Goal: Task Accomplishment & Management: Use online tool/utility

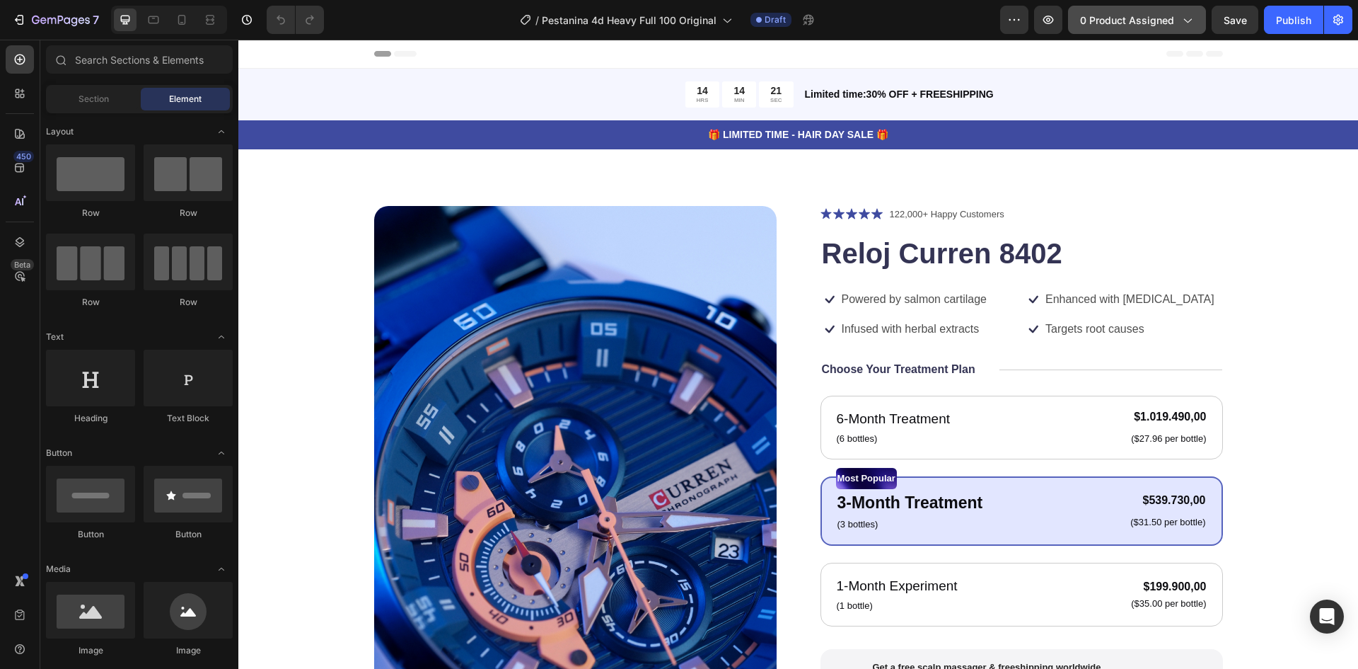
click at [1119, 26] on span "0 product assigned" at bounding box center [1127, 20] width 94 height 15
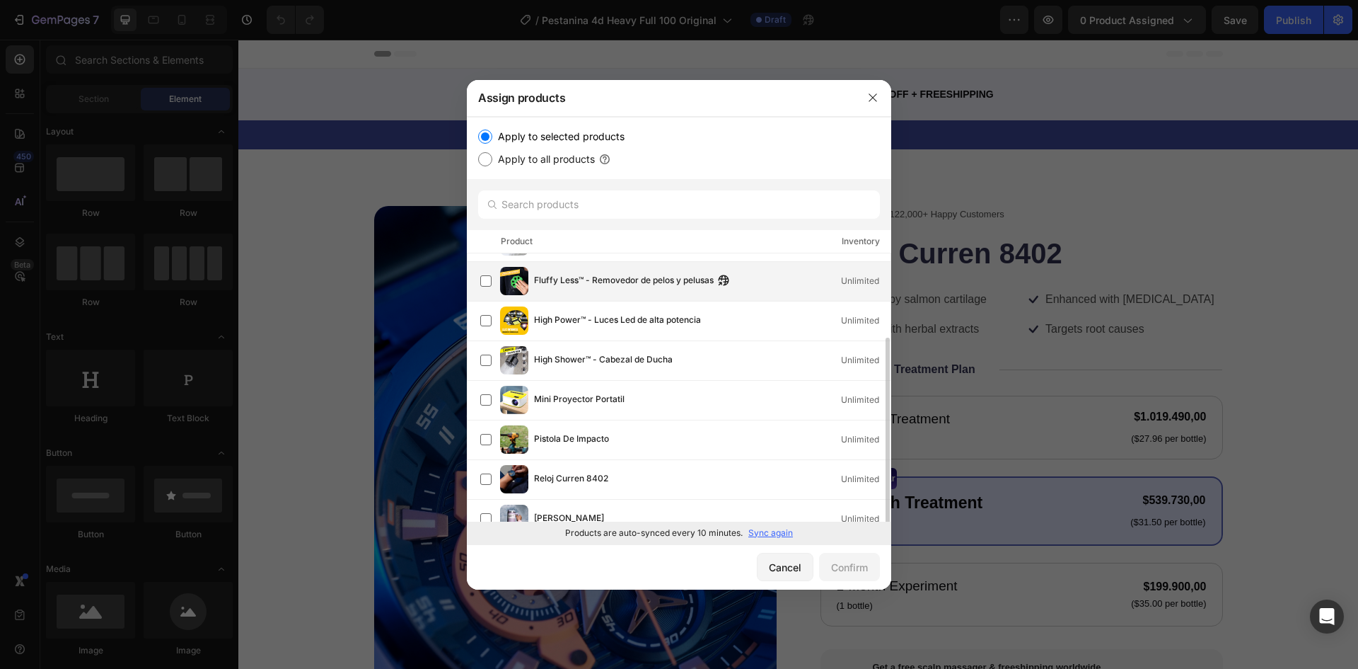
scroll to position [88, 0]
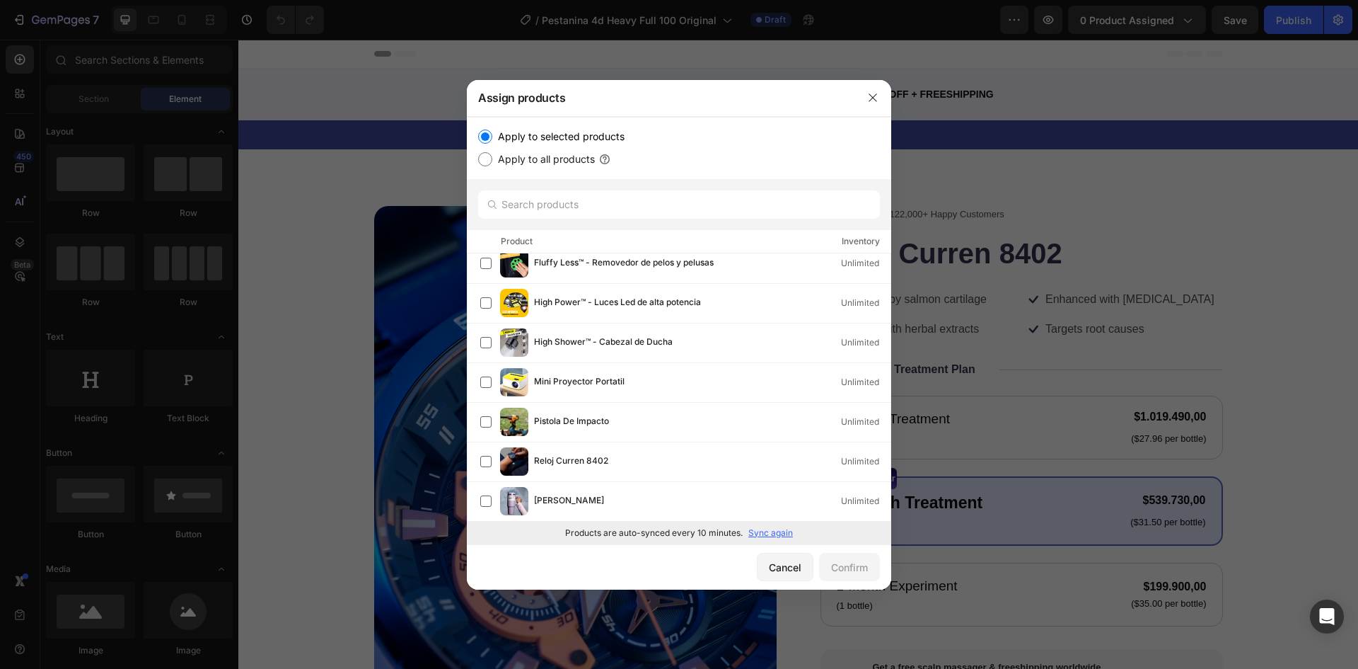
click at [765, 533] on p "Sync again" at bounding box center [770, 532] width 45 height 13
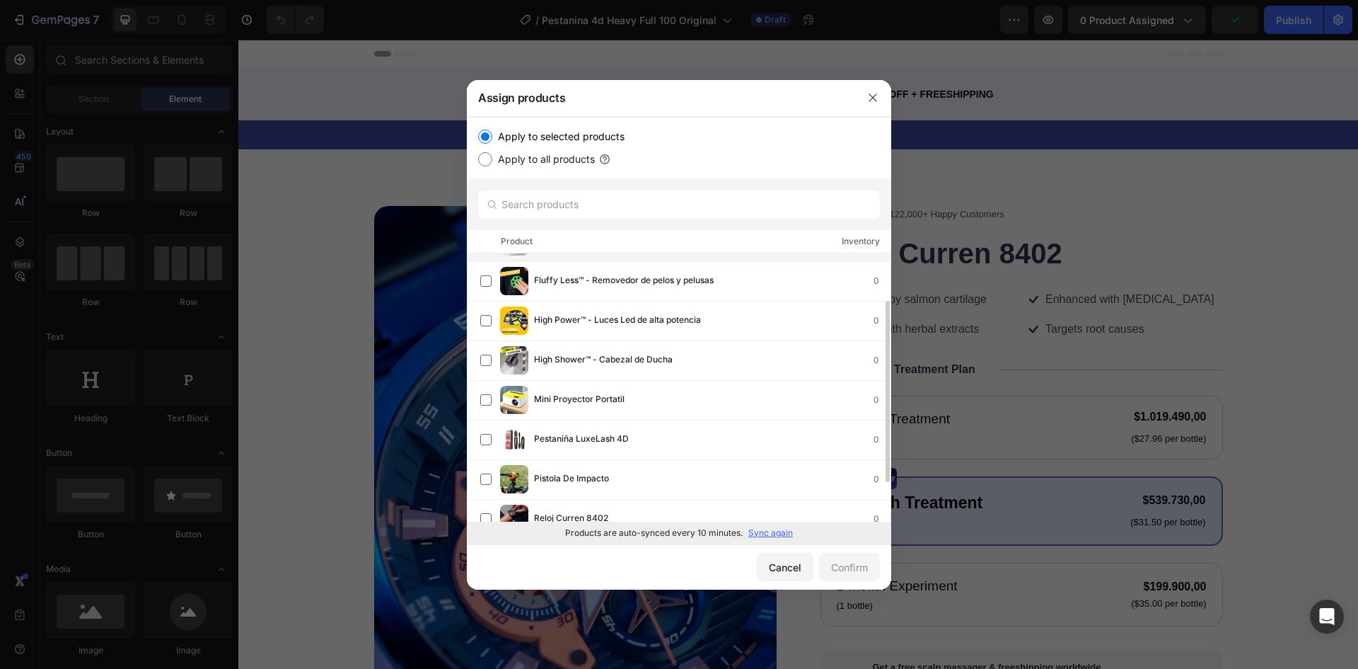
scroll to position [128, 0]
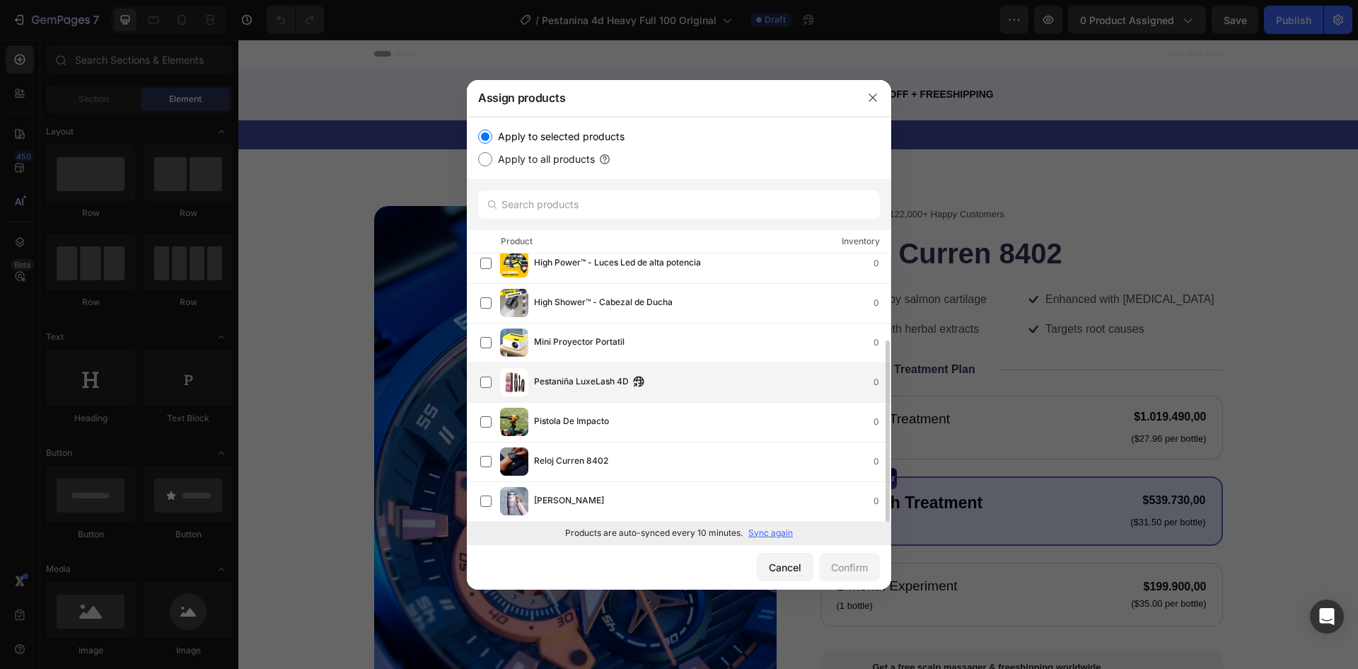
click at [620, 376] on span "Pestaniña LuxeLash 4D" at bounding box center [581, 382] width 95 height 16
click at [846, 565] on div "Confirm" at bounding box center [849, 567] width 37 height 15
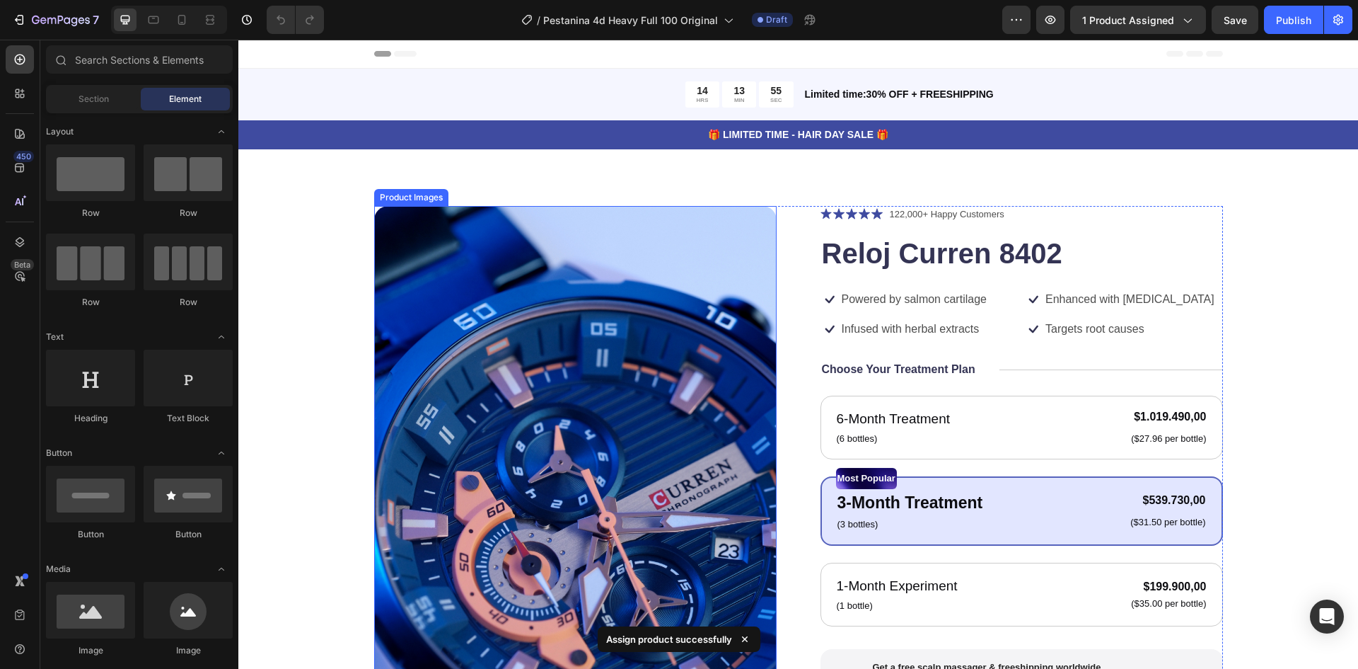
click at [589, 320] on img at bounding box center [575, 564] width 403 height 716
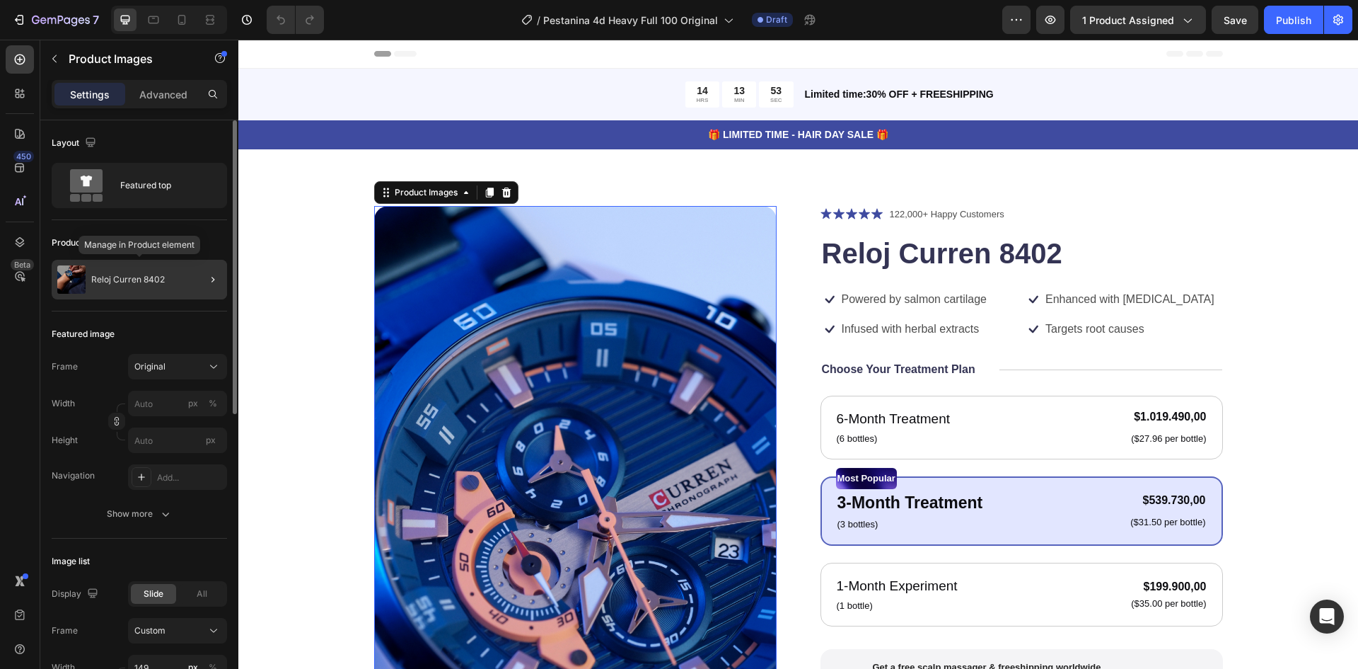
click at [149, 274] on div "Reloj Curren 8402" at bounding box center [139, 280] width 175 height 40
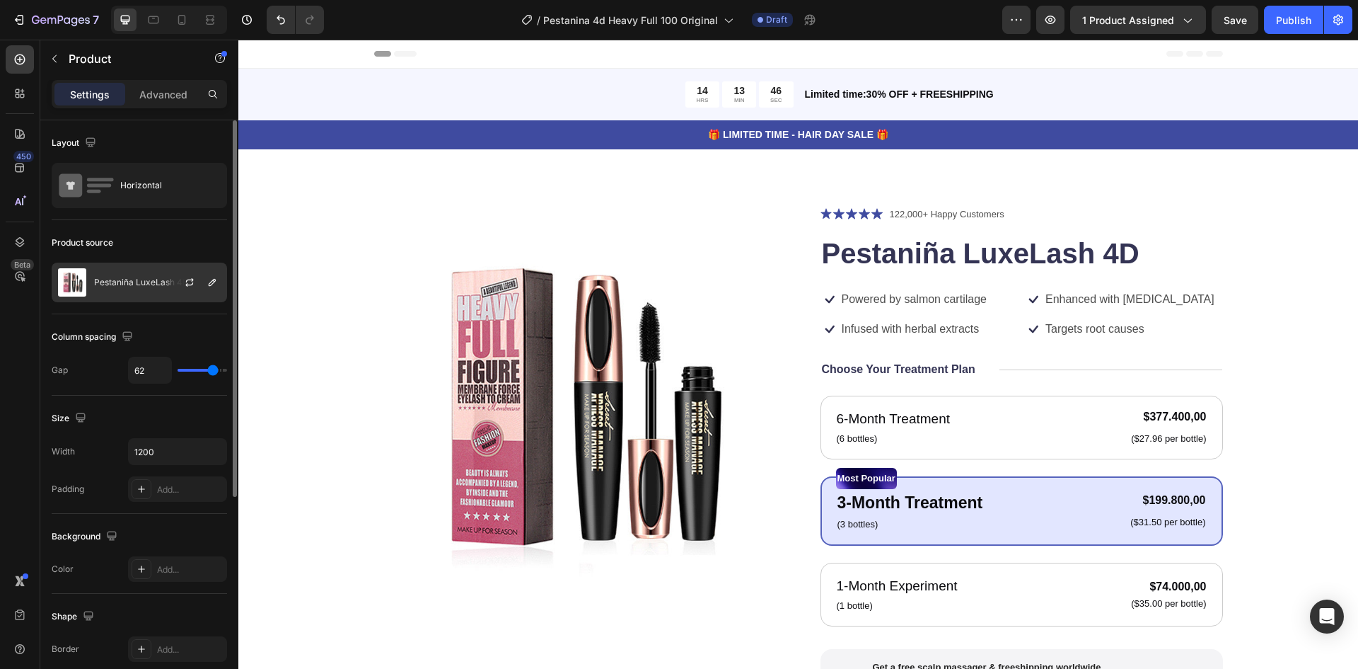
click at [154, 284] on p "Pestaniña LuxeLash 4D" at bounding box center [141, 282] width 95 height 10
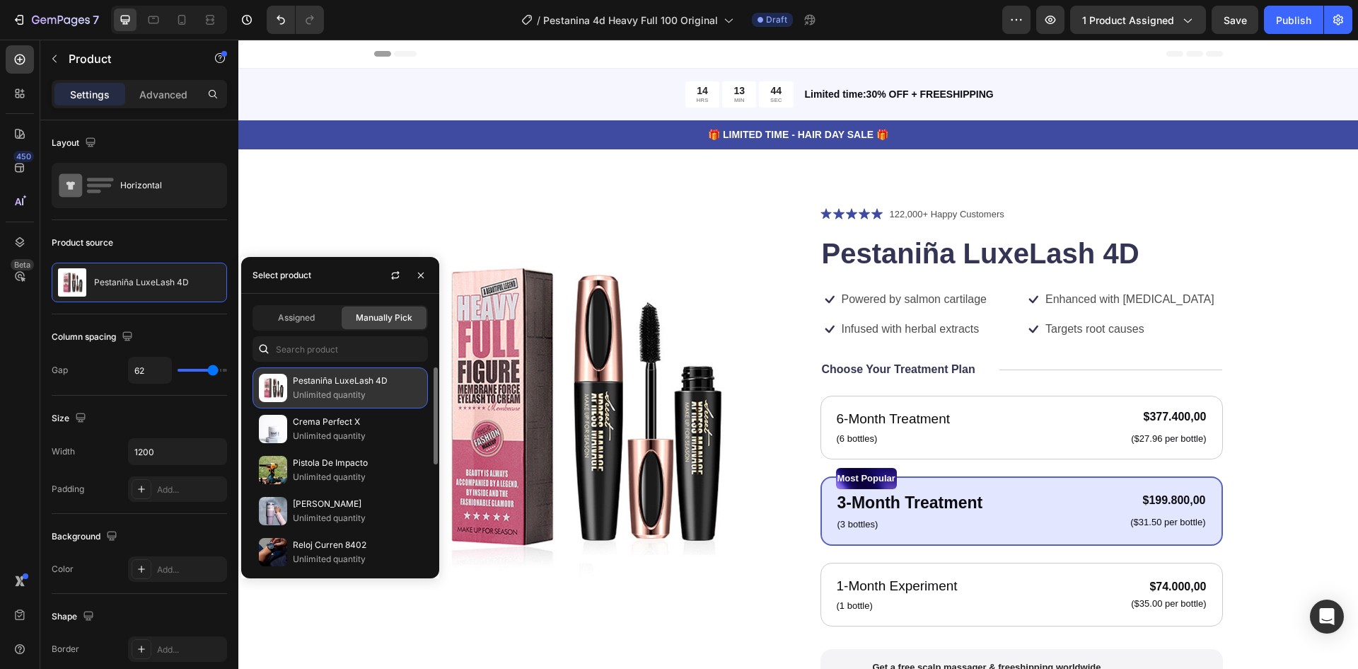
click at [336, 389] on p "Unlimited quantity" at bounding box center [357, 395] width 129 height 14
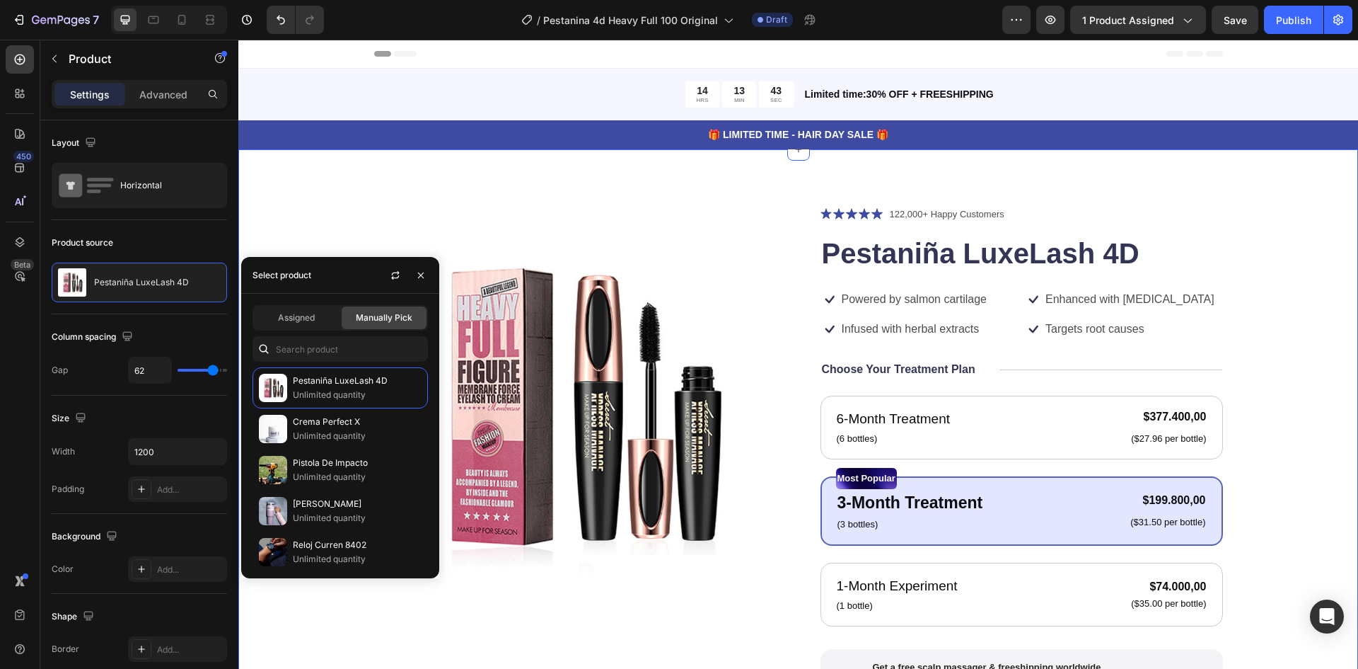
click at [356, 193] on div "Product Images Icon Icon Icon Icon Icon Icon List 122,000+ Happy Customers Text…" at bounding box center [798, 543] width 1120 height 789
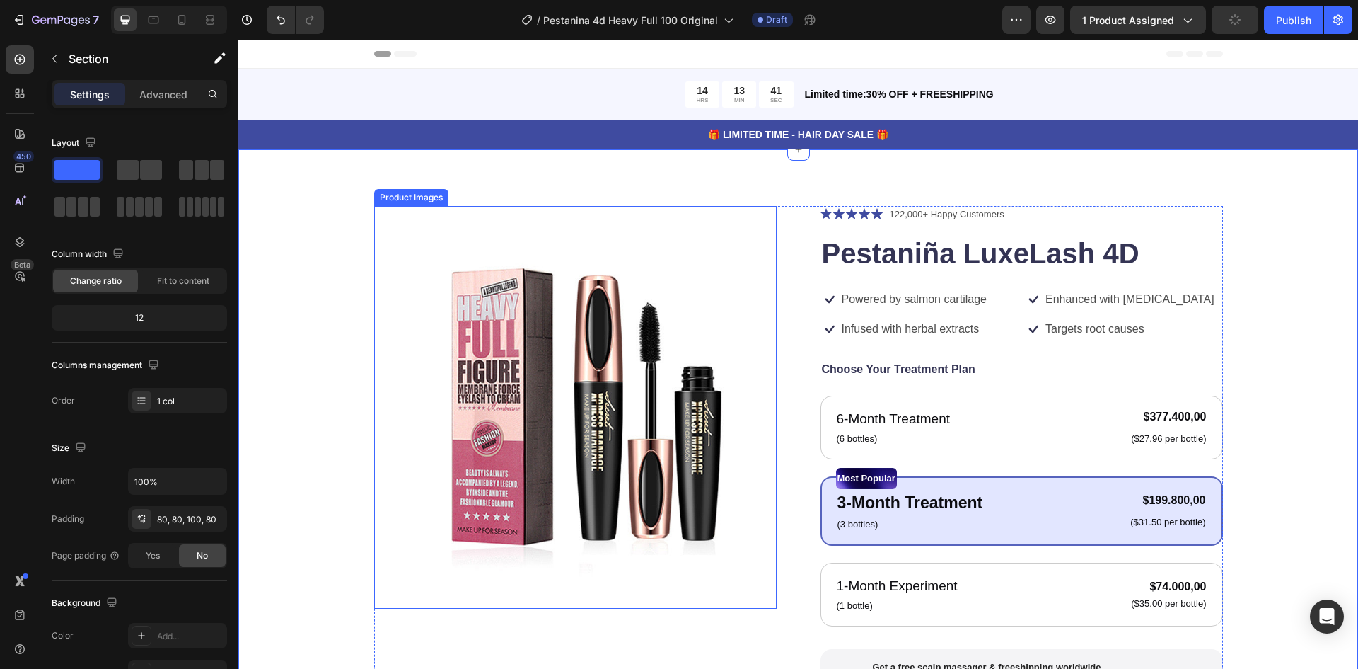
click at [549, 335] on img at bounding box center [575, 407] width 403 height 403
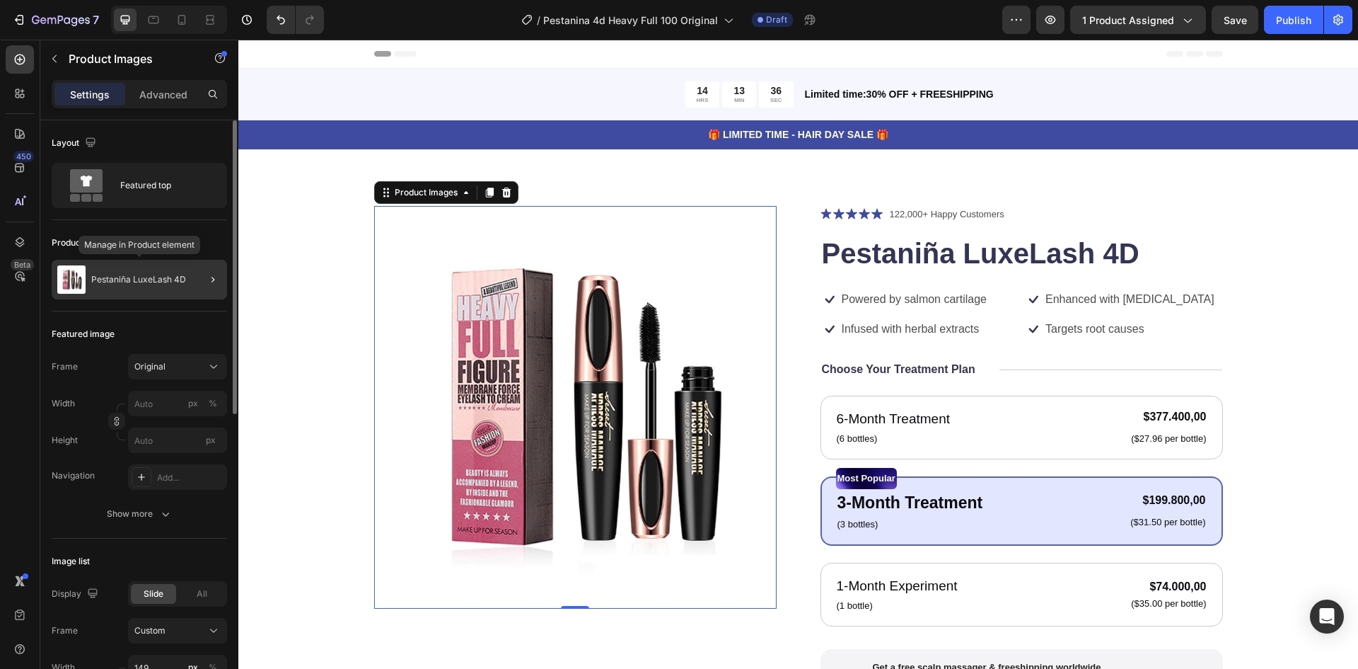
click at [126, 283] on p "Pestaniña LuxeLash 4D" at bounding box center [138, 279] width 95 height 10
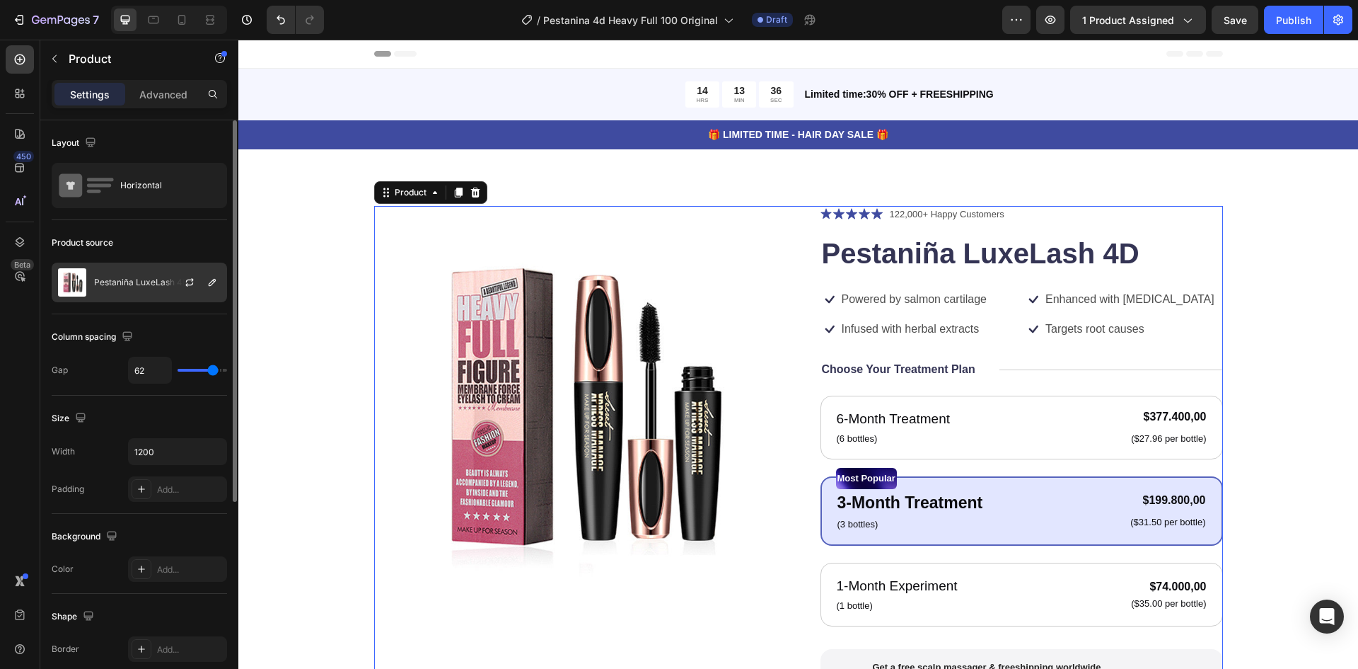
click at [163, 274] on div "Pestaniña LuxeLash 4D" at bounding box center [139, 282] width 175 height 40
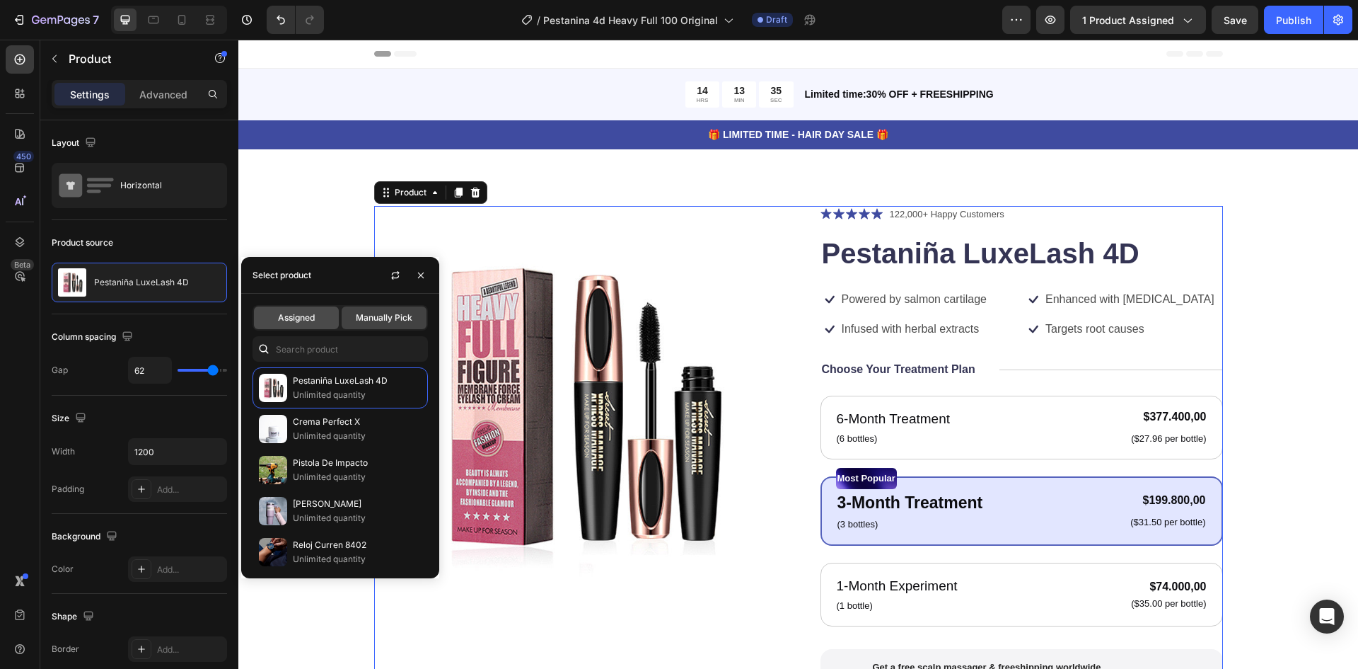
click at [298, 311] on span "Assigned" at bounding box center [296, 317] width 37 height 13
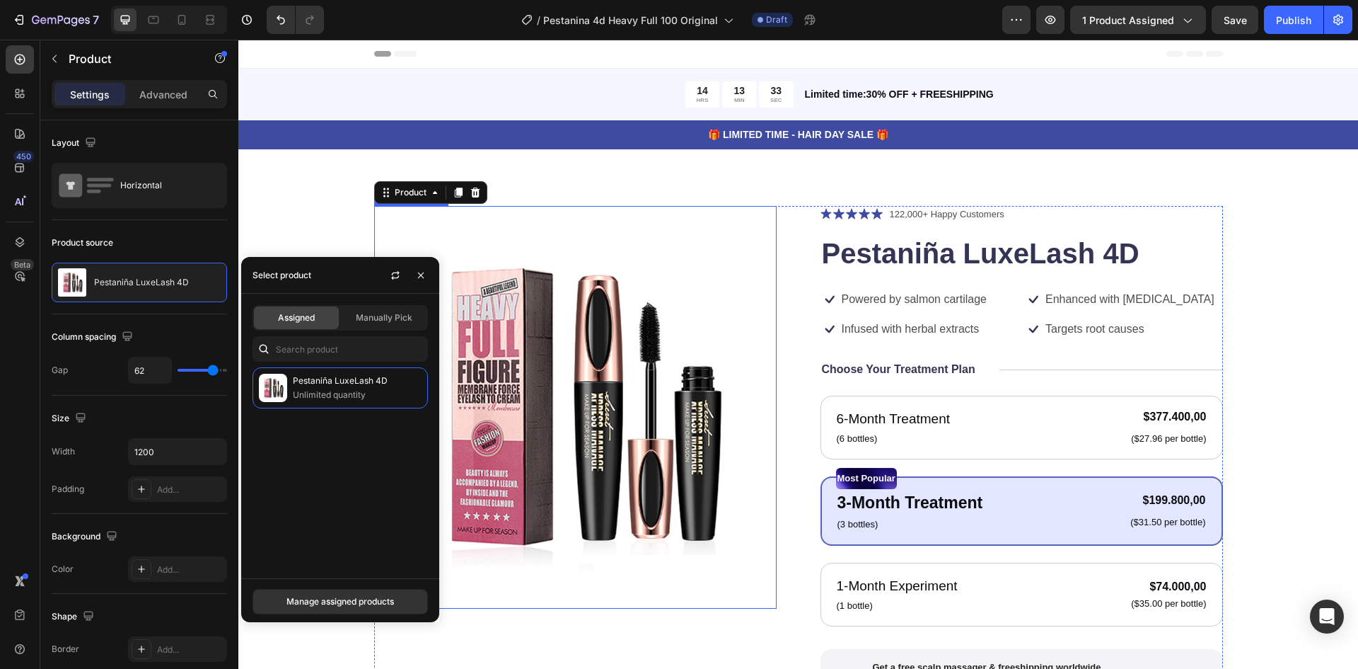
click at [526, 584] on img at bounding box center [575, 407] width 403 height 403
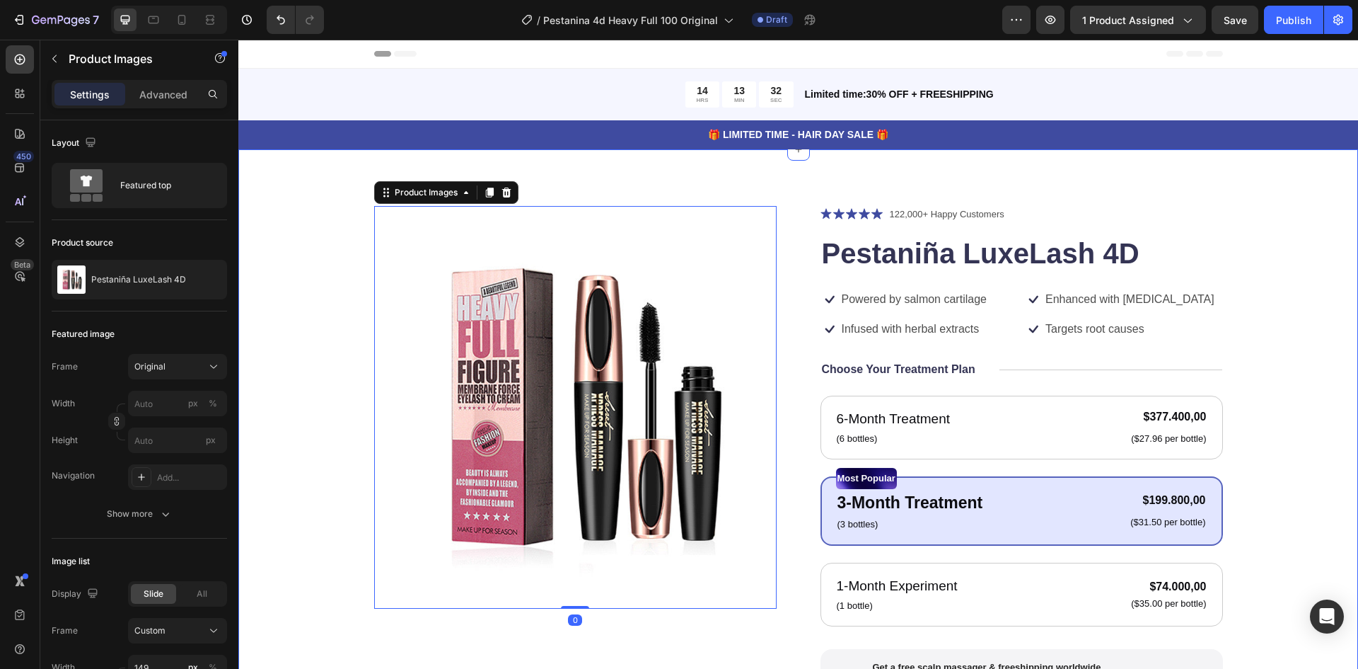
click at [324, 470] on div "Product Images 0 Icon Icon Icon Icon Icon Icon List 122,000+ Happy Customers Te…" at bounding box center [798, 537] width 1007 height 662
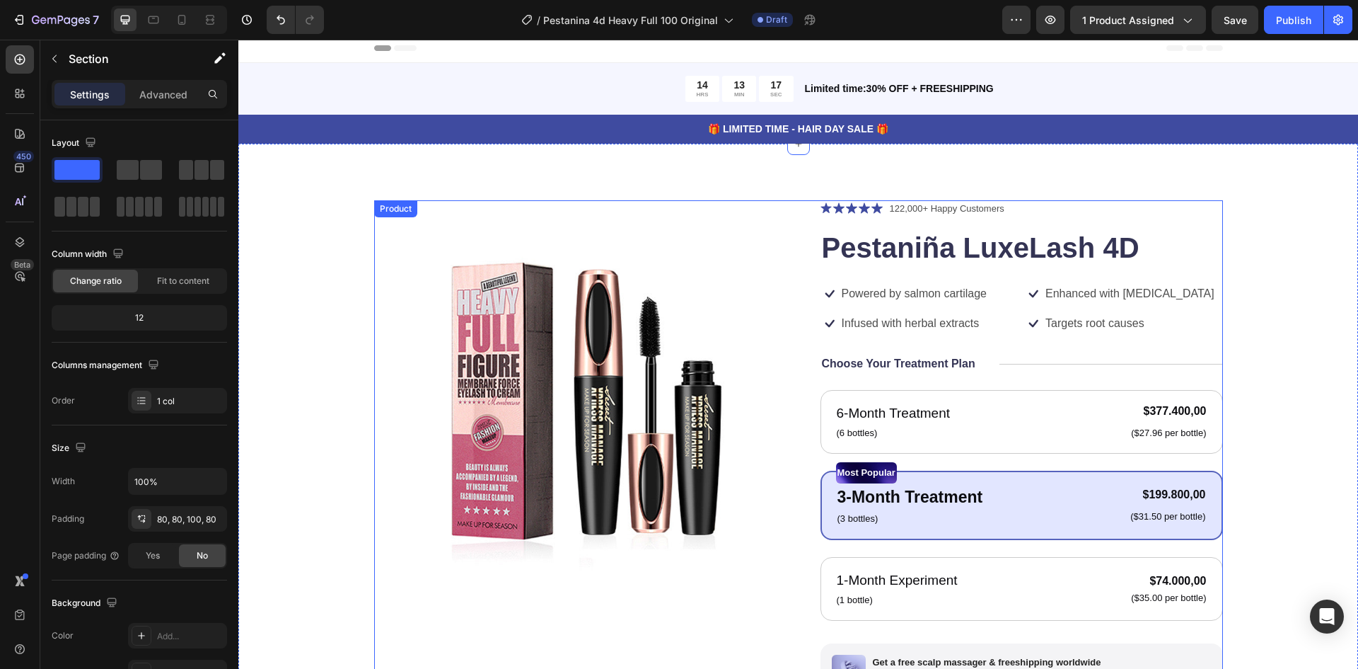
scroll to position [0, 0]
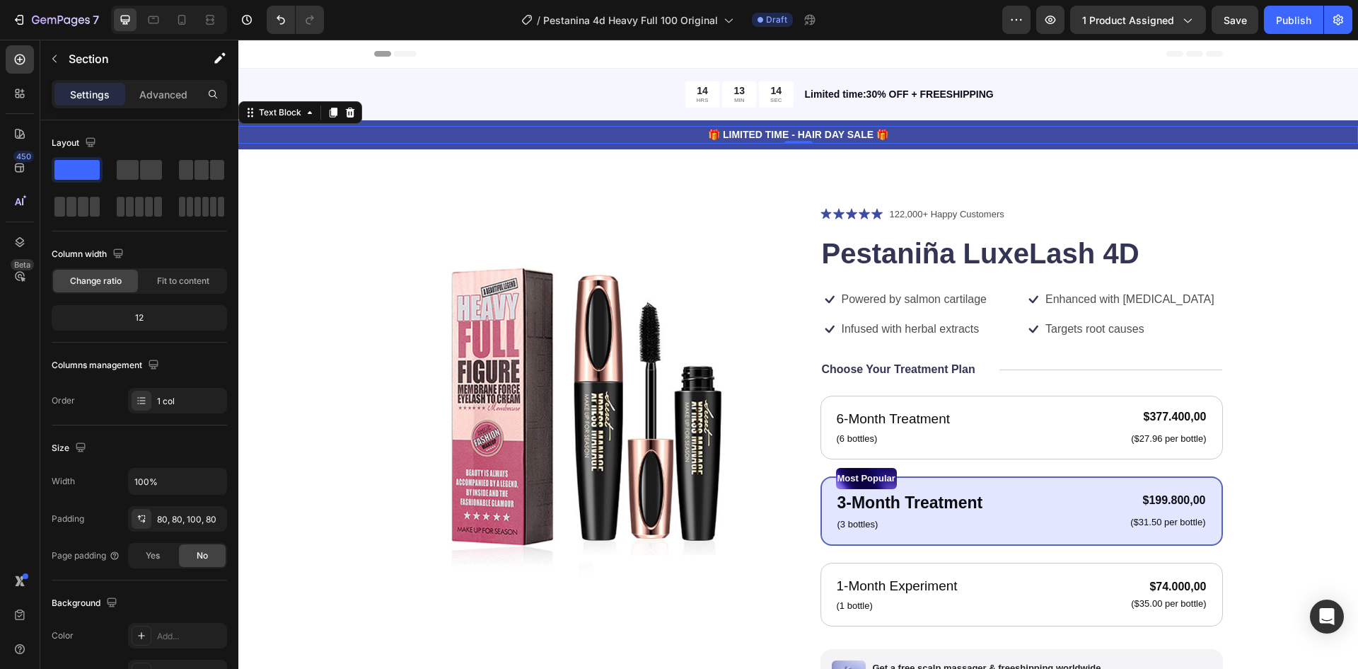
click at [587, 141] on p "🎁 LIMITED TIME - HAIR DAY SALE 🎁" at bounding box center [798, 134] width 1117 height 15
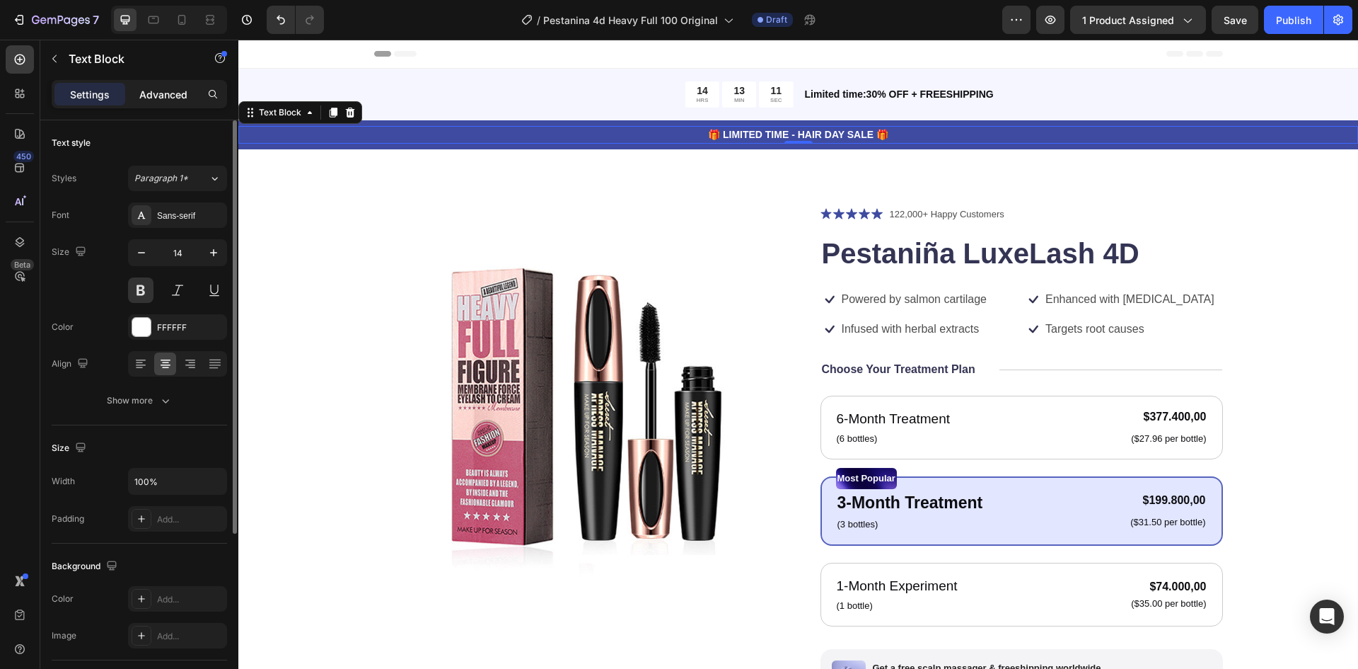
click at [169, 100] on p "Advanced" at bounding box center [163, 94] width 48 height 15
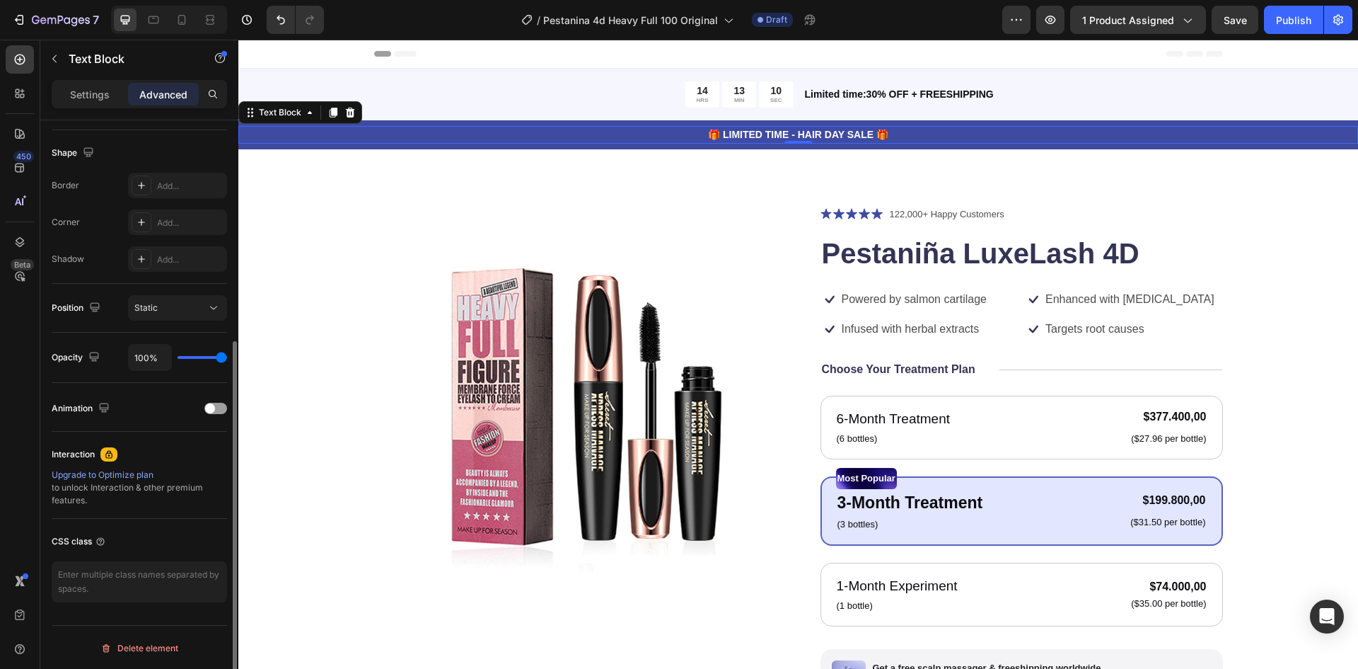
scroll to position [355, 0]
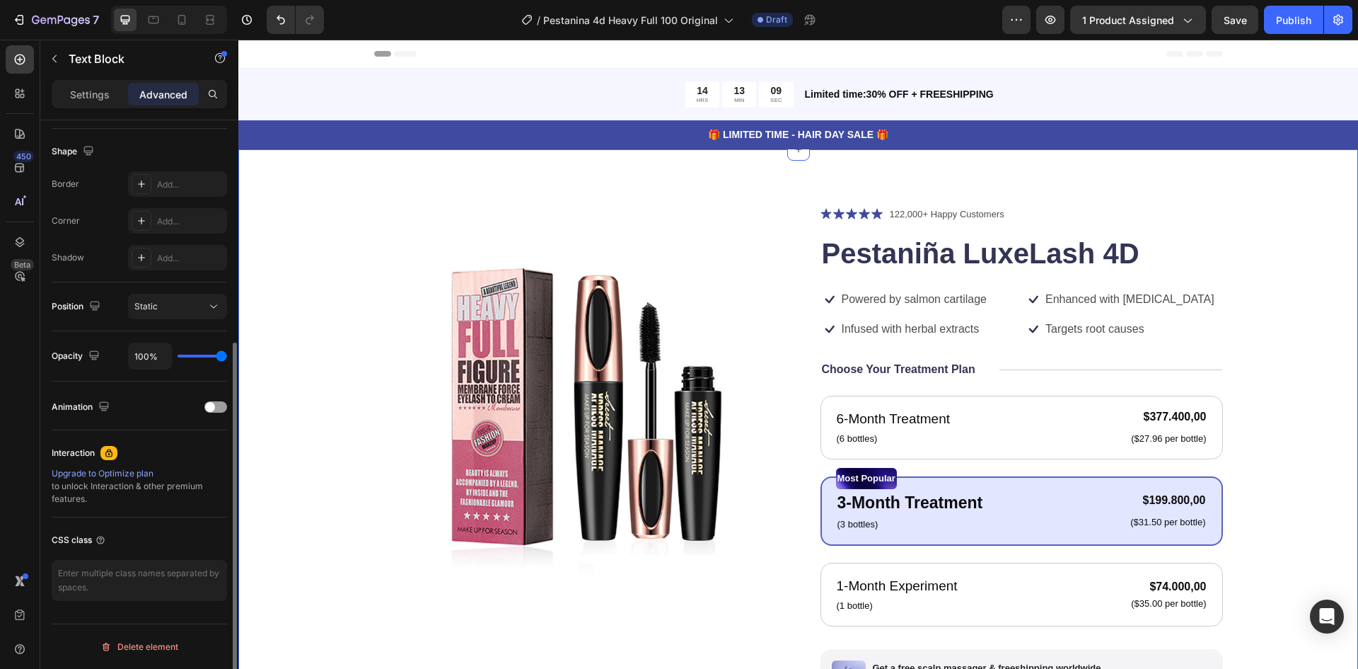
click at [348, 274] on div "Product Images Icon Icon Icon Icon Icon Icon List 122,000+ Happy Customers Text…" at bounding box center [798, 538] width 1007 height 664
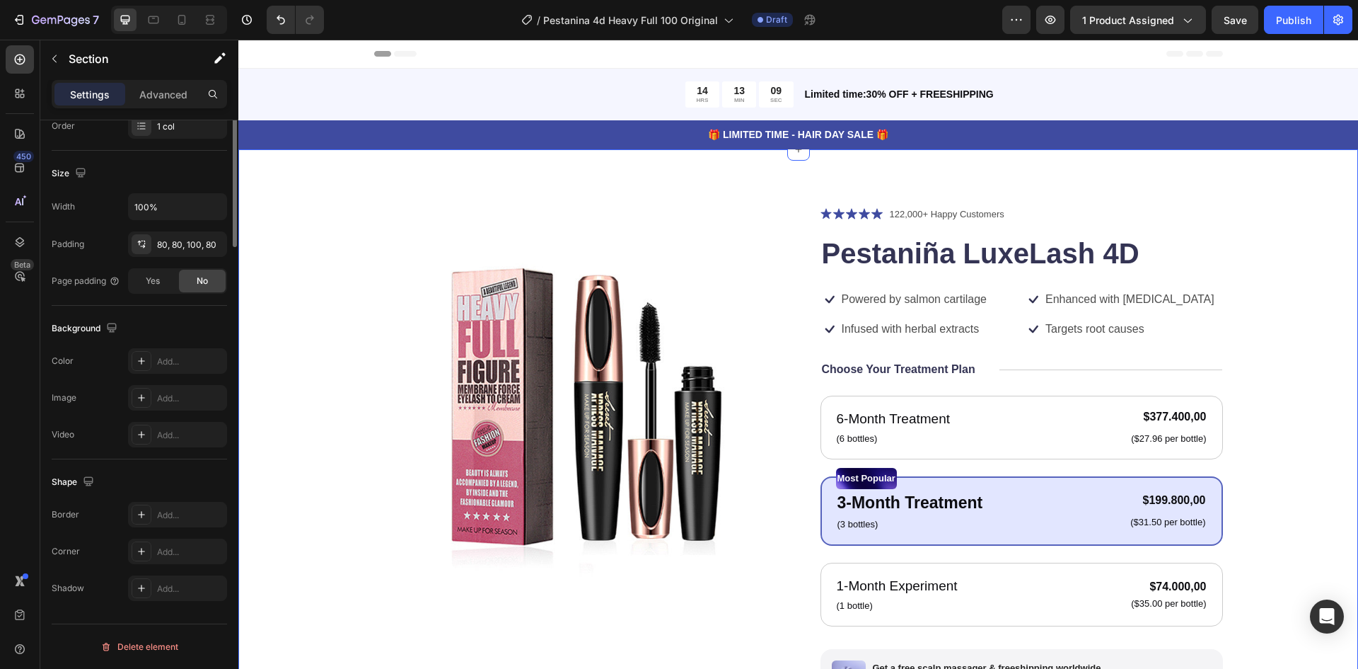
scroll to position [0, 0]
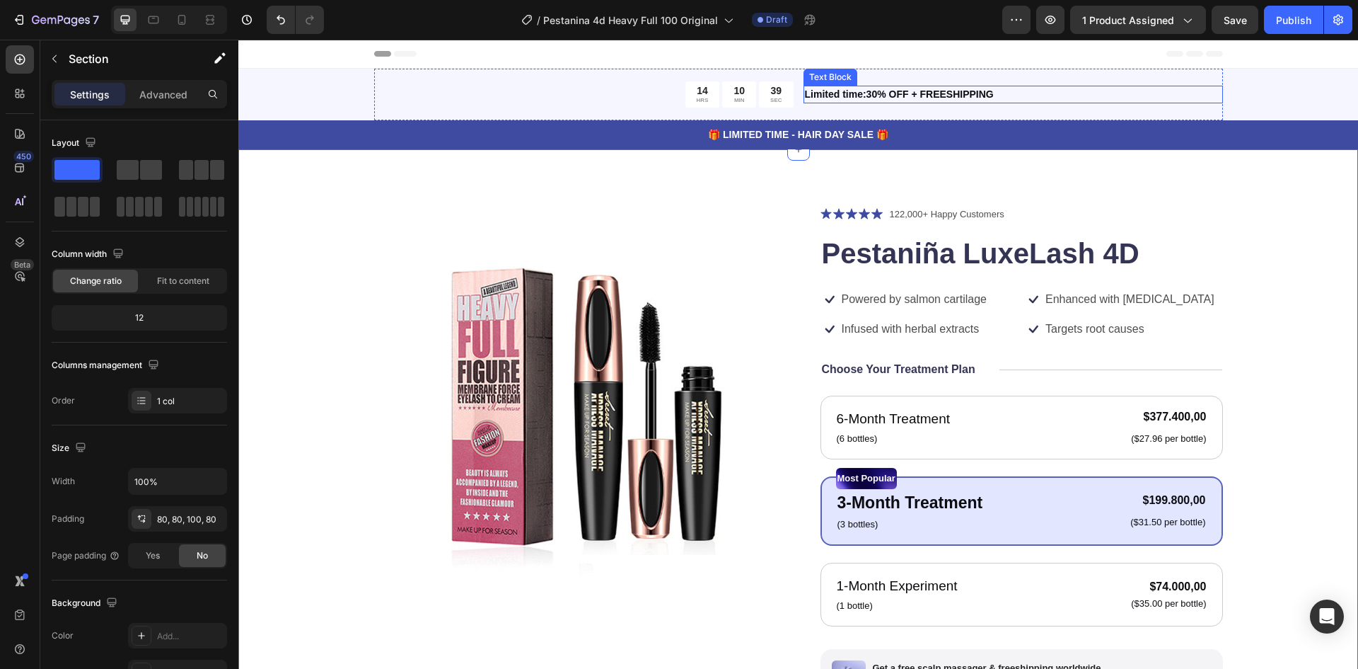
click at [844, 90] on p "Limited time:30% OFF + FREESHIPPING" at bounding box center [1013, 94] width 417 height 15
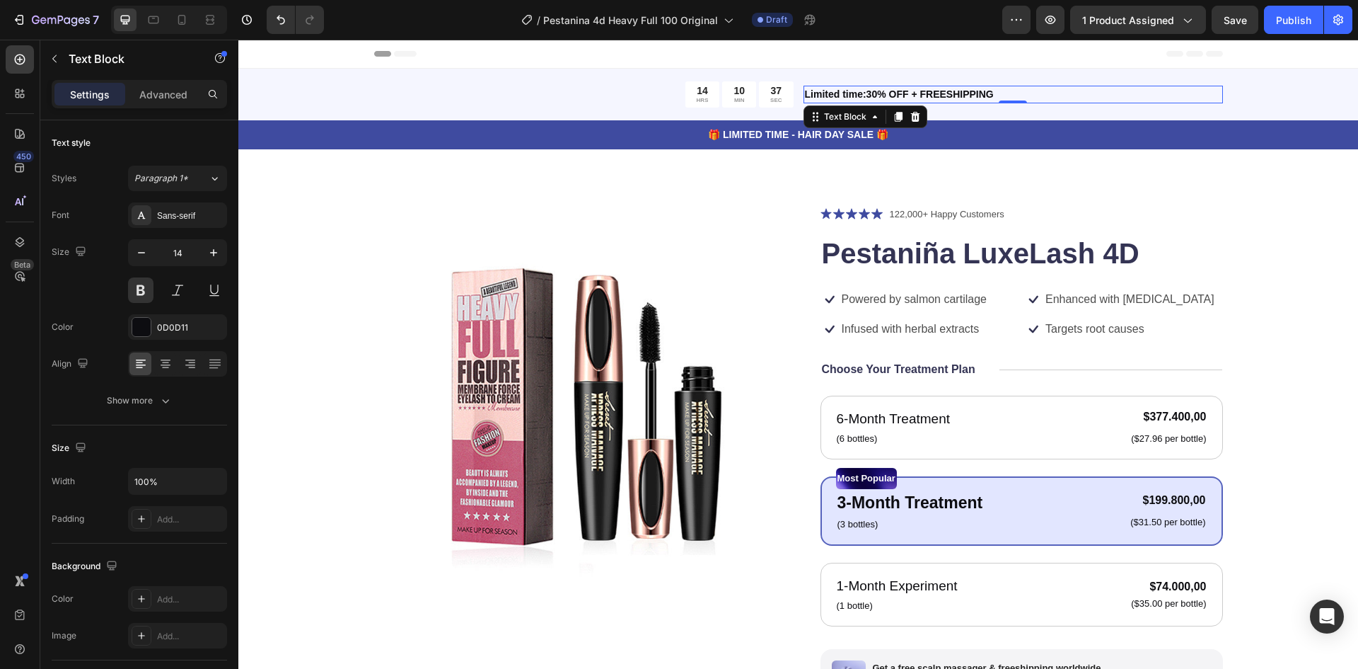
click at [850, 95] on p "Limited time:30% OFF + FREESHIPPING" at bounding box center [1013, 94] width 417 height 15
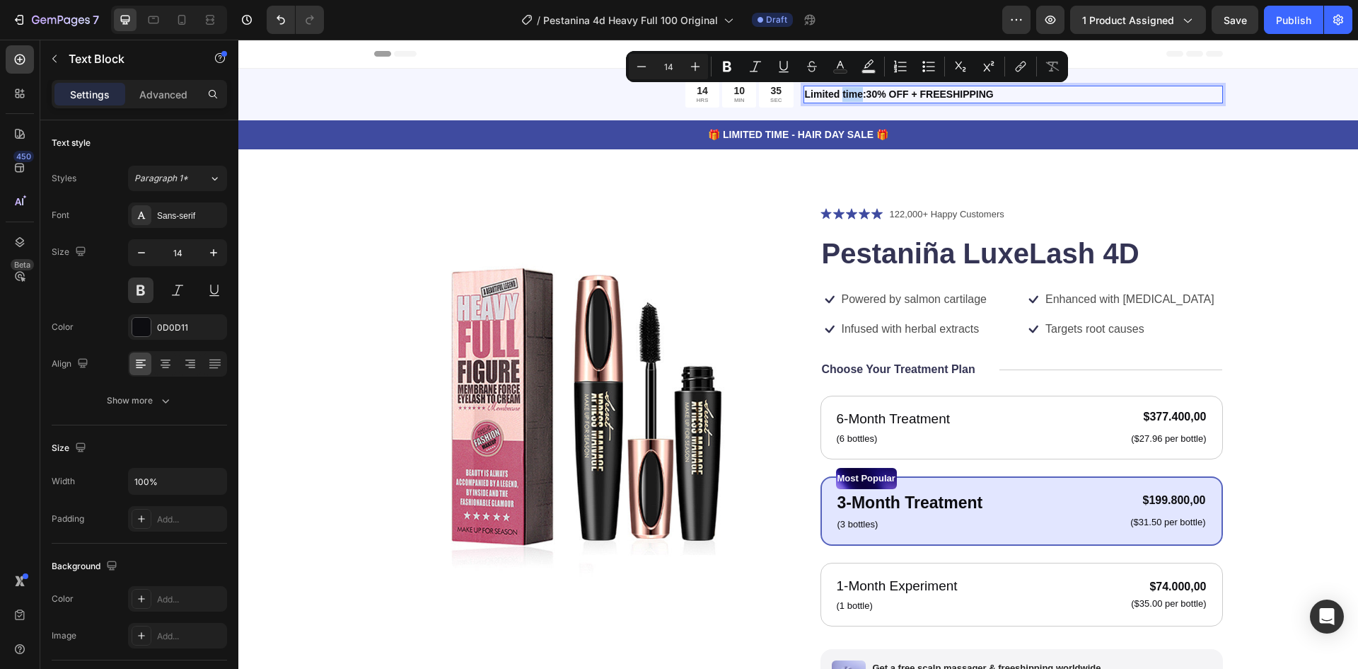
click at [850, 95] on p "Limited time:30% OFF + FREESHIPPING" at bounding box center [1013, 94] width 417 height 15
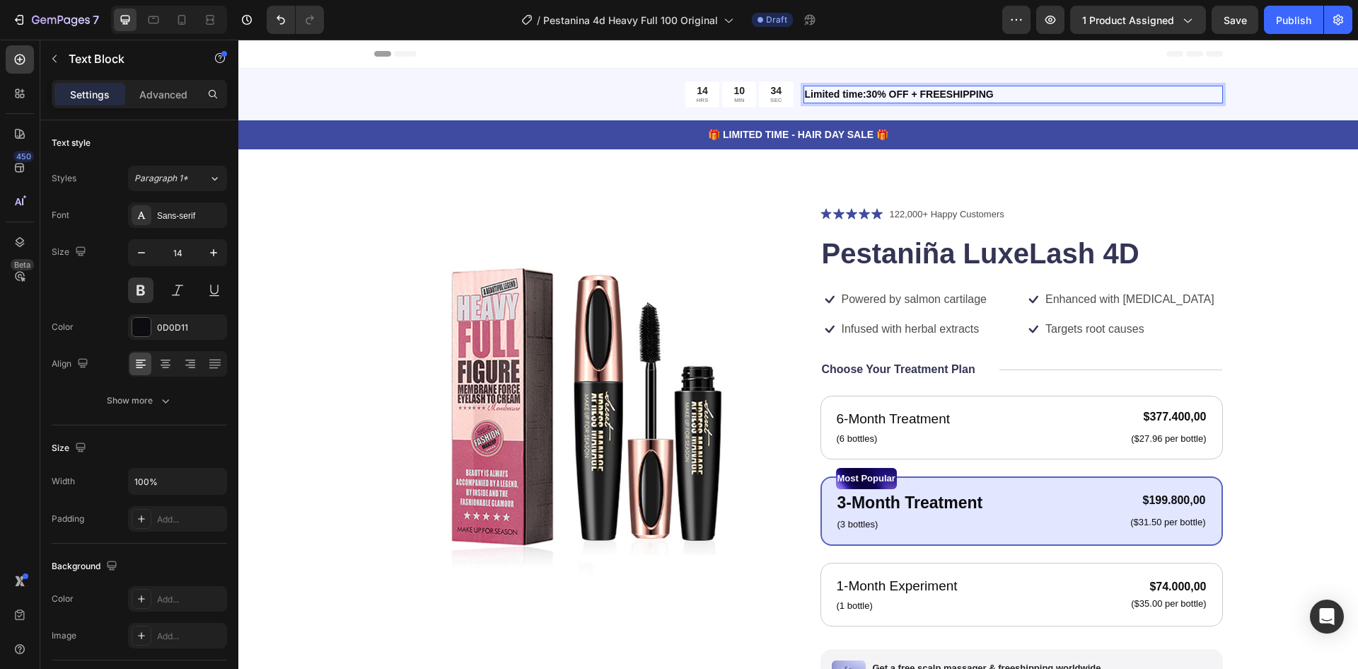
click at [854, 94] on p "Limited time:30% OFF + FREESHIPPING" at bounding box center [1013, 94] width 417 height 15
click at [856, 94] on p "Limited time:30% OFF + FREESHIPPING" at bounding box center [1013, 94] width 417 height 15
click at [874, 98] on p "Oferta Limitada:30% OFF + FREESHIPPING" at bounding box center [1013, 94] width 417 height 15
drag, startPoint x: 932, startPoint y: 96, endPoint x: 1019, endPoint y: 98, distance: 87.1
click at [1019, 98] on p "Oferta Limitada: 30% OFF + FREESHIPPING" at bounding box center [1013, 94] width 417 height 15
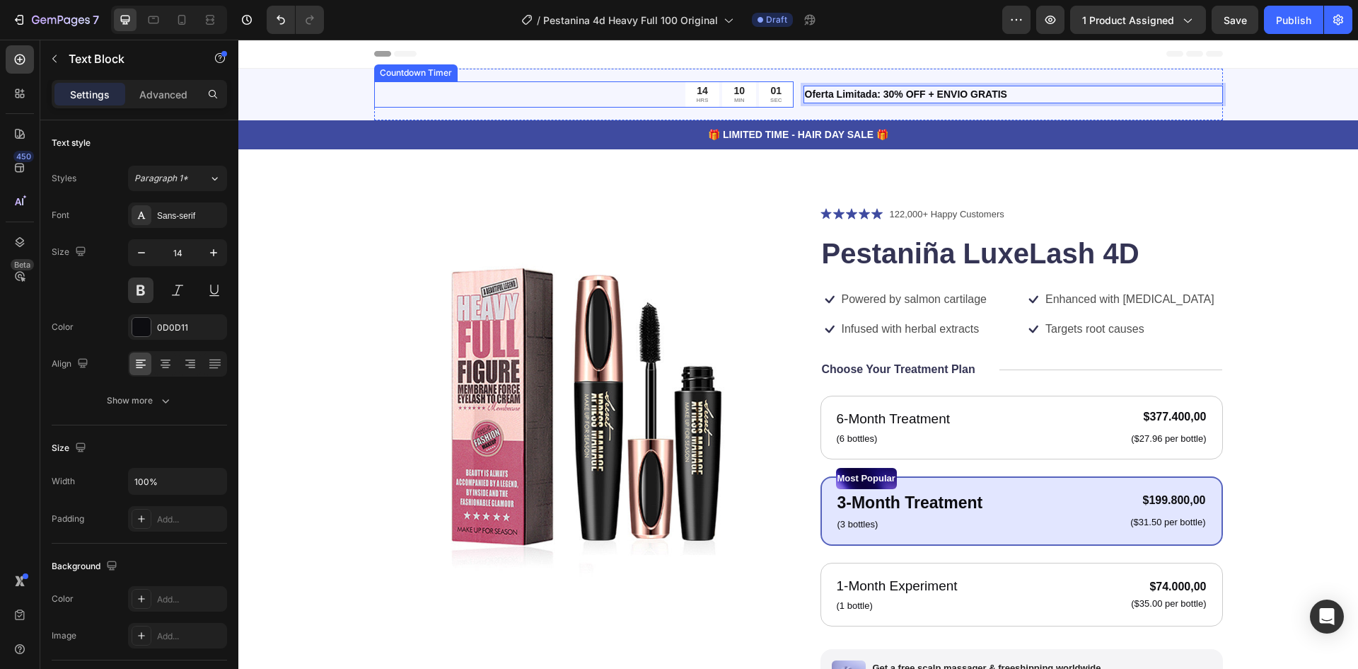
click at [740, 93] on div "10 MIN" at bounding box center [739, 94] width 34 height 26
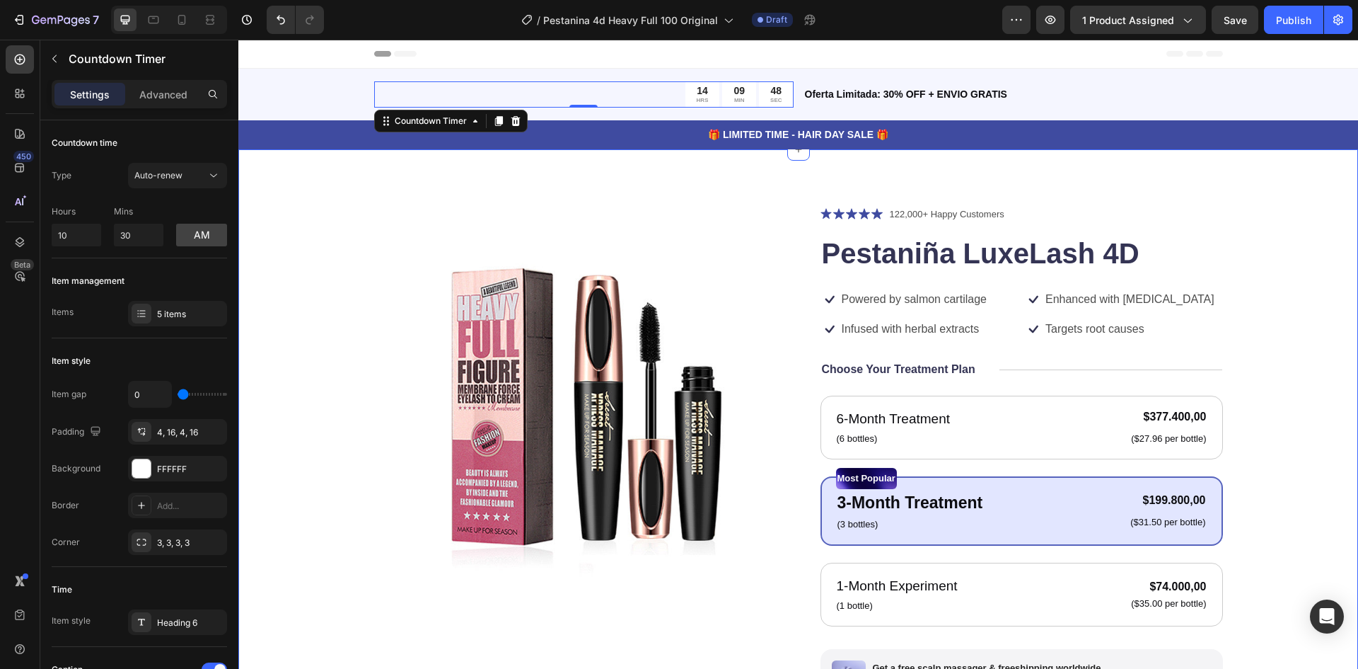
click at [1263, 191] on div "Product Images Icon Icon Icon Icon Icon Icon List 122,000+ Happy Customers Text…" at bounding box center [798, 544] width 1120 height 791
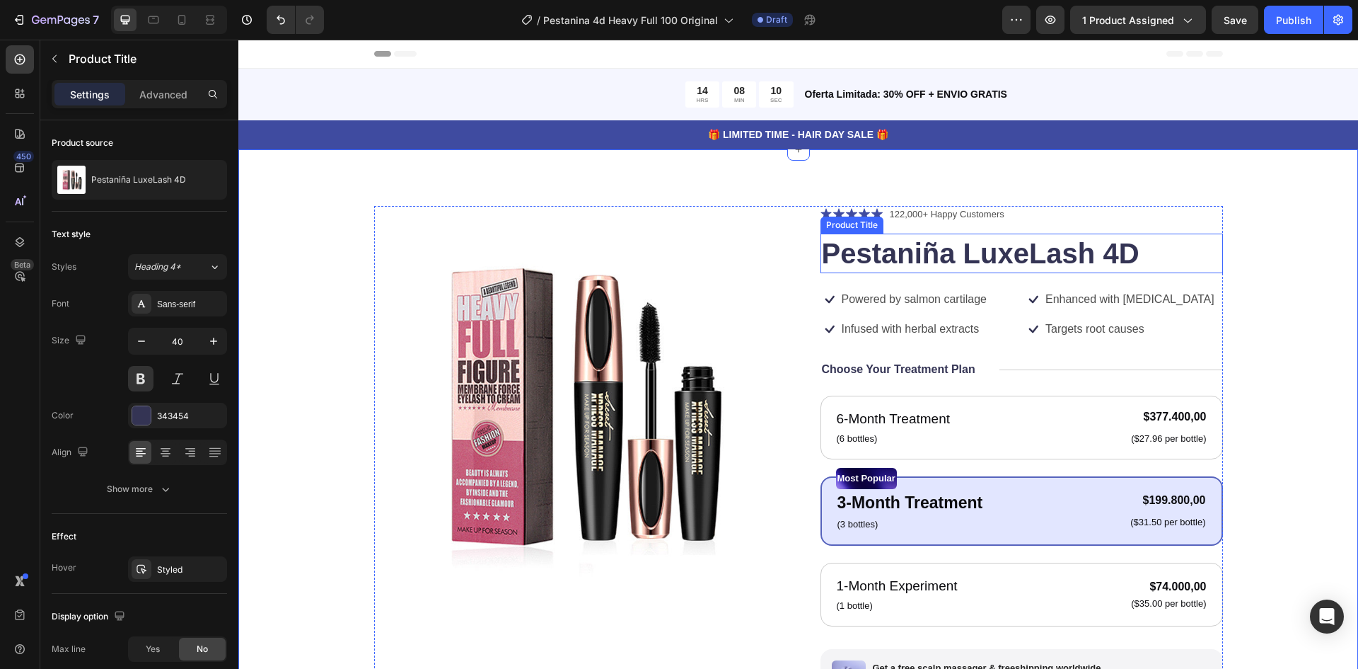
click at [927, 261] on h1 "Pestaniña LuxeLash 4D" at bounding box center [1022, 253] width 403 height 40
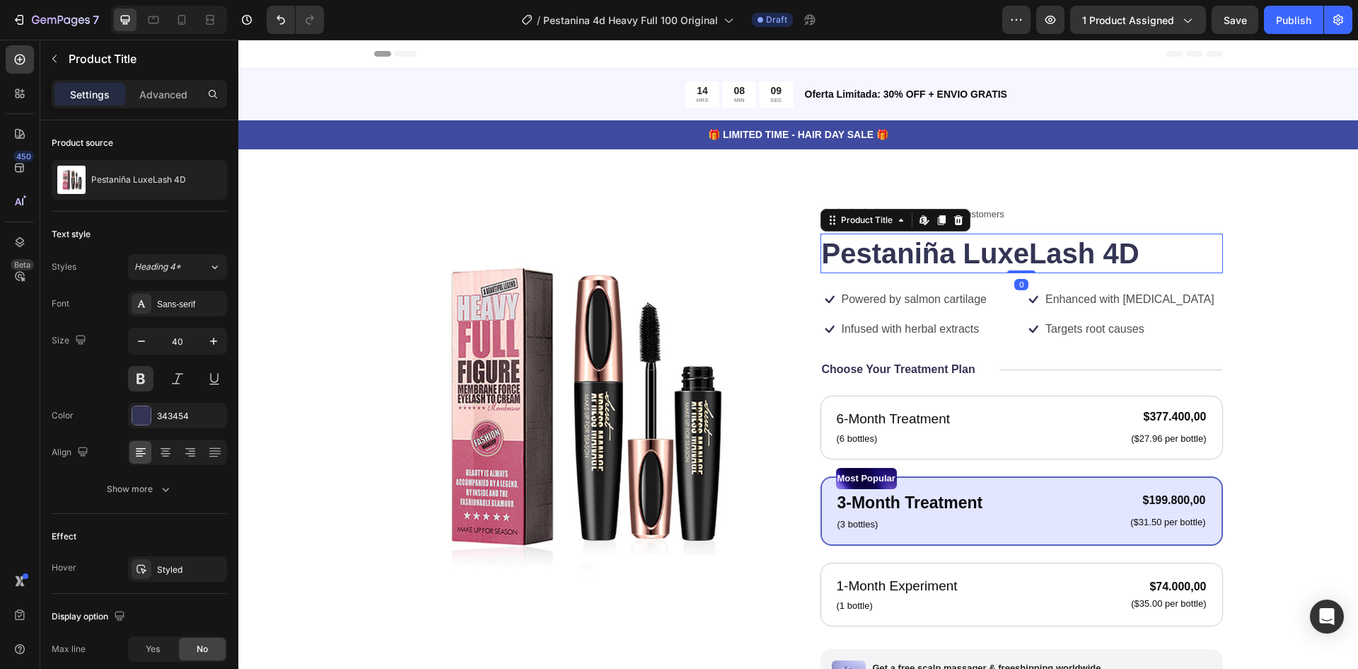
click at [912, 262] on h1 "Pestaniña LuxeLash 4D" at bounding box center [1022, 253] width 403 height 40
click at [906, 261] on h1 "Pestaniña LuxeLash 4D" at bounding box center [1022, 253] width 403 height 40
click at [908, 260] on h1 "Pestaniña LuxeLash 4D" at bounding box center [1022, 253] width 403 height 40
click at [908, 258] on h1 "Pestaniña LuxeLash 4D" at bounding box center [1022, 253] width 403 height 40
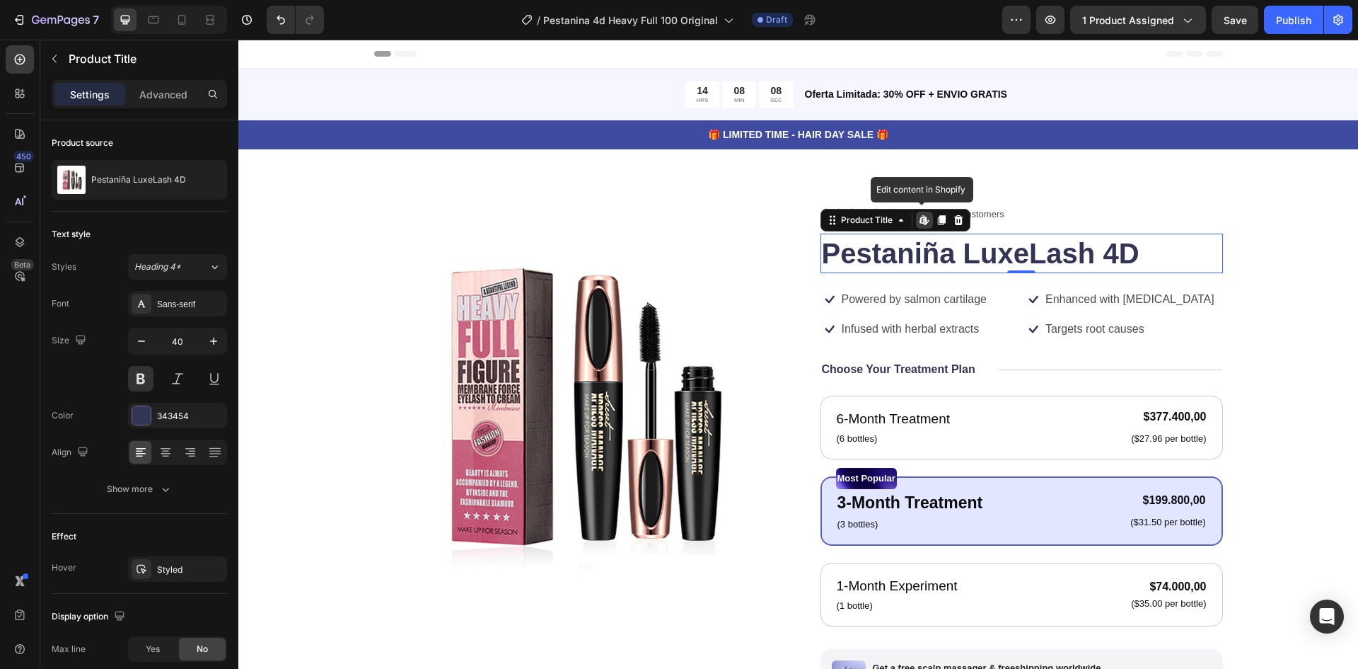
click at [908, 258] on h1 "Pestaniña LuxeLash 4D" at bounding box center [1022, 253] width 403 height 40
click at [920, 222] on icon at bounding box center [923, 219] width 6 height 8
